Goal: Check status

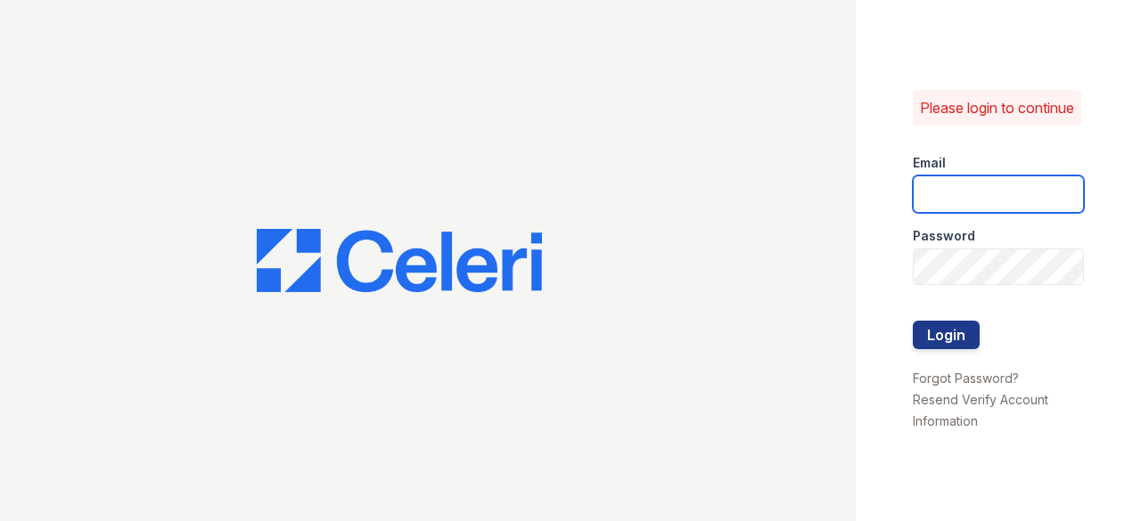
type input "edwinr@livebe.com"
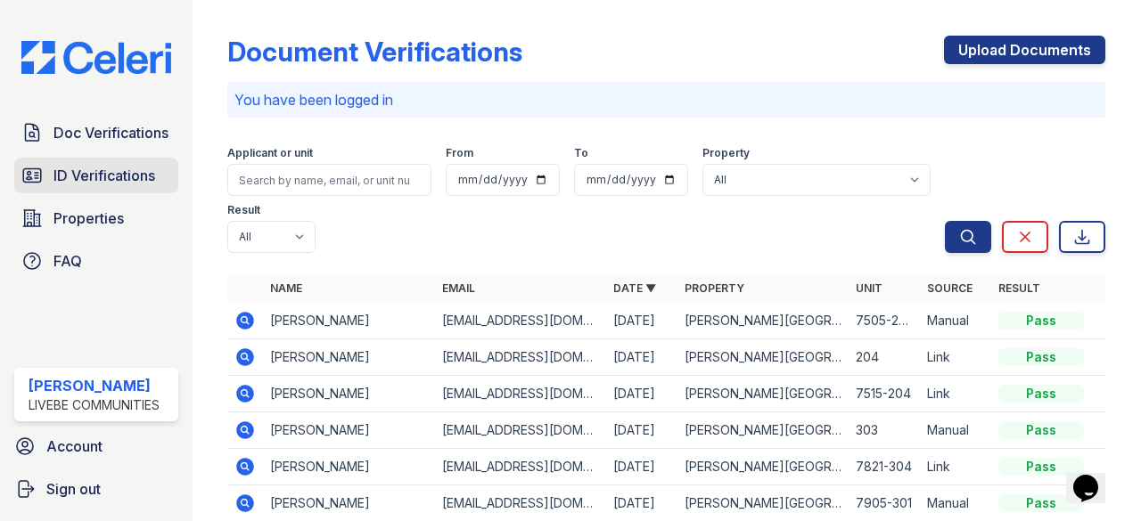
click at [52, 170] on link "ID Verifications" at bounding box center [96, 176] width 164 height 36
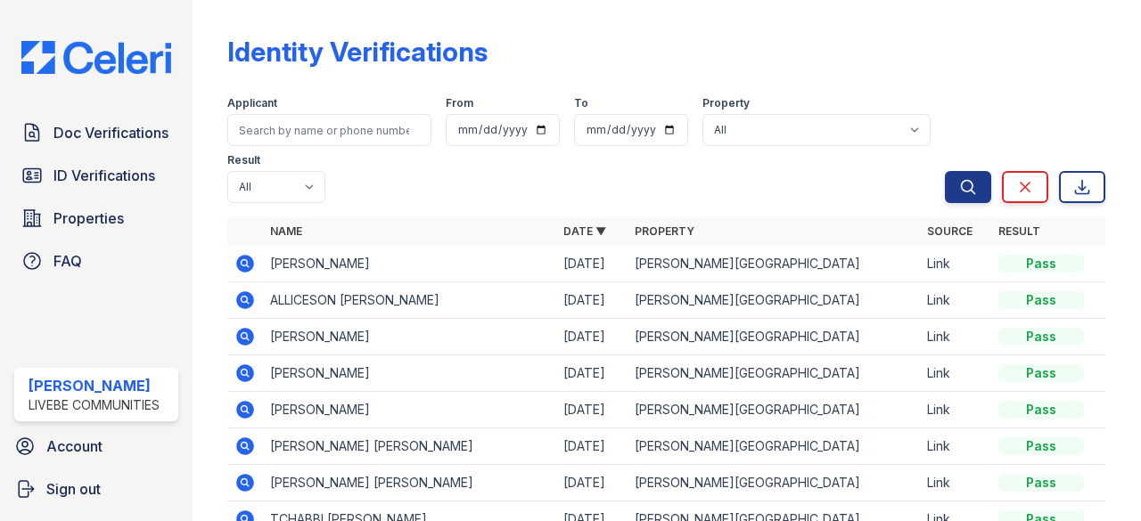
click at [246, 299] on icon at bounding box center [244, 299] width 4 height 4
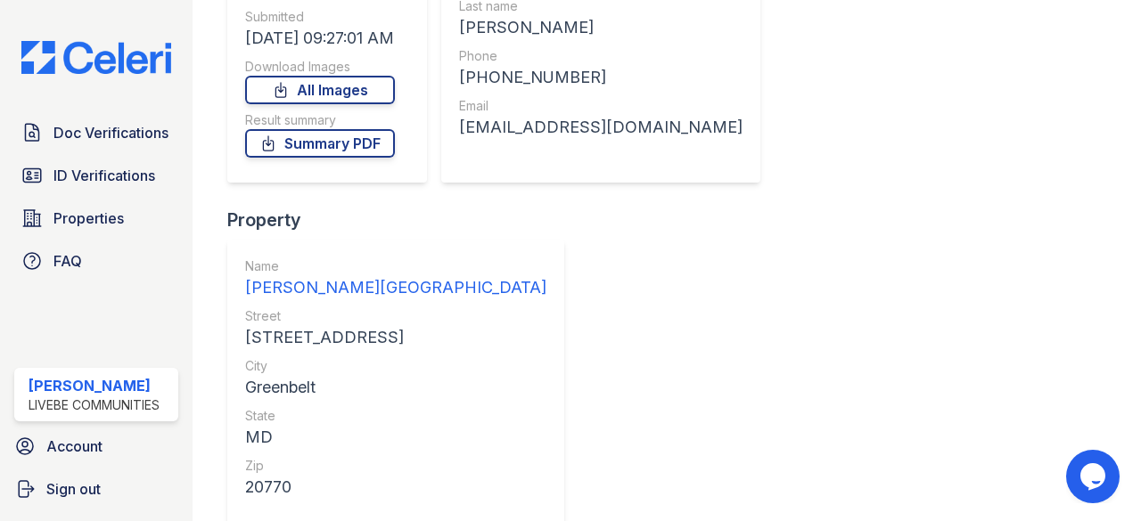
scroll to position [251, 0]
